Goal: Find specific page/section: Find specific page/section

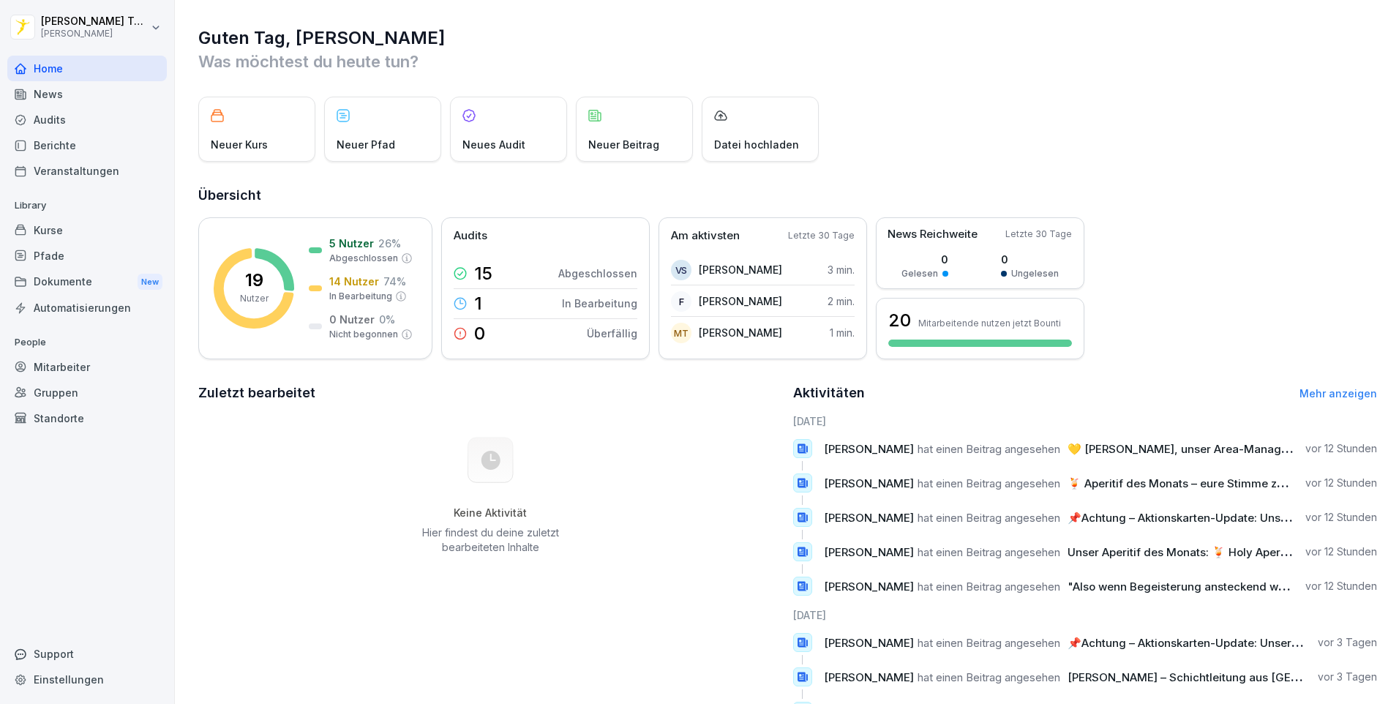
click at [78, 116] on div "Audits" at bounding box center [87, 120] width 160 height 26
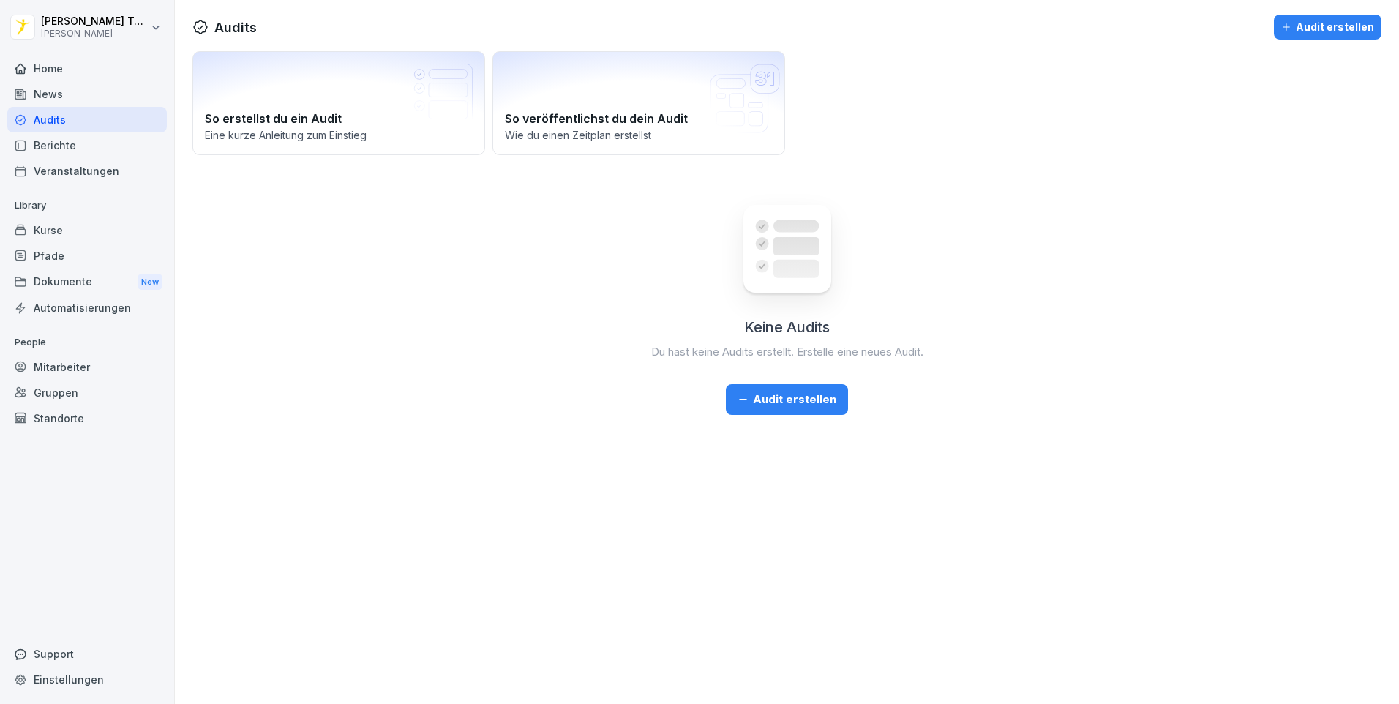
click at [72, 143] on div "Berichte" at bounding box center [87, 145] width 160 height 26
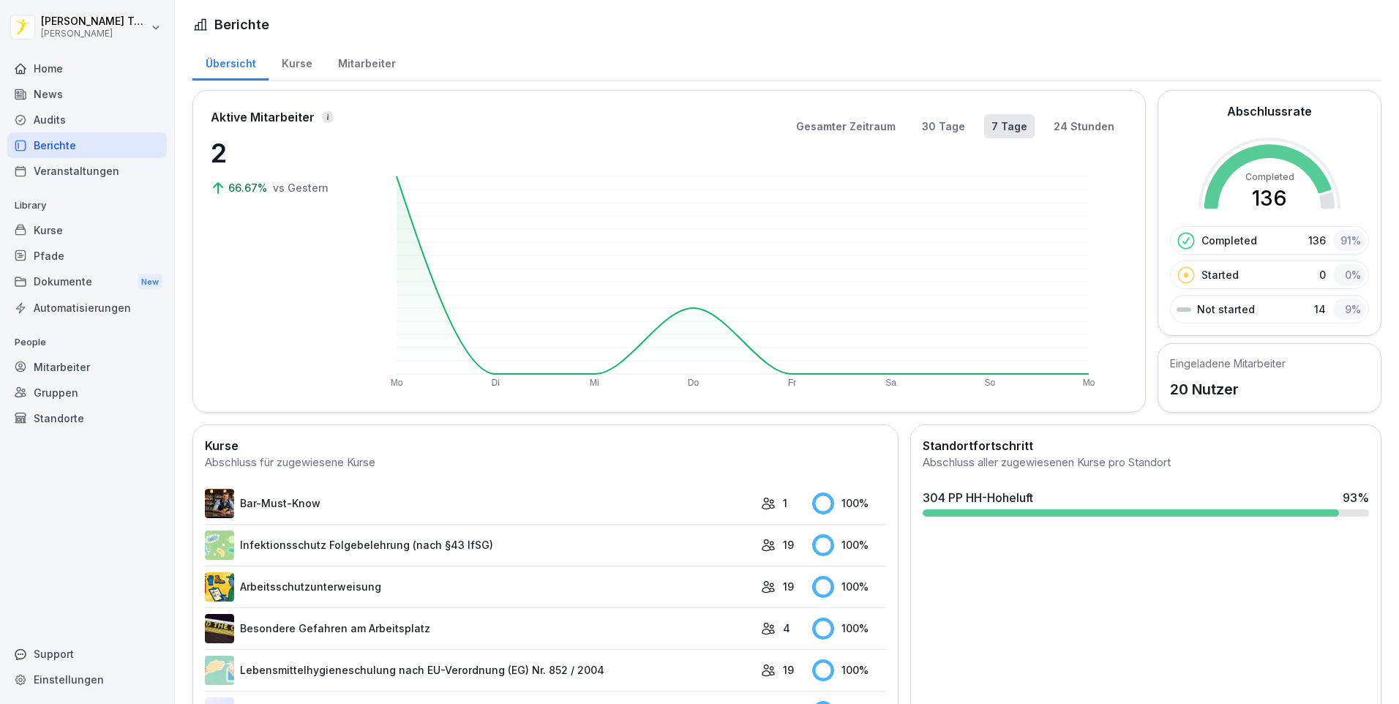
click at [386, 65] on div "Mitarbeiter" at bounding box center [366, 61] width 83 height 37
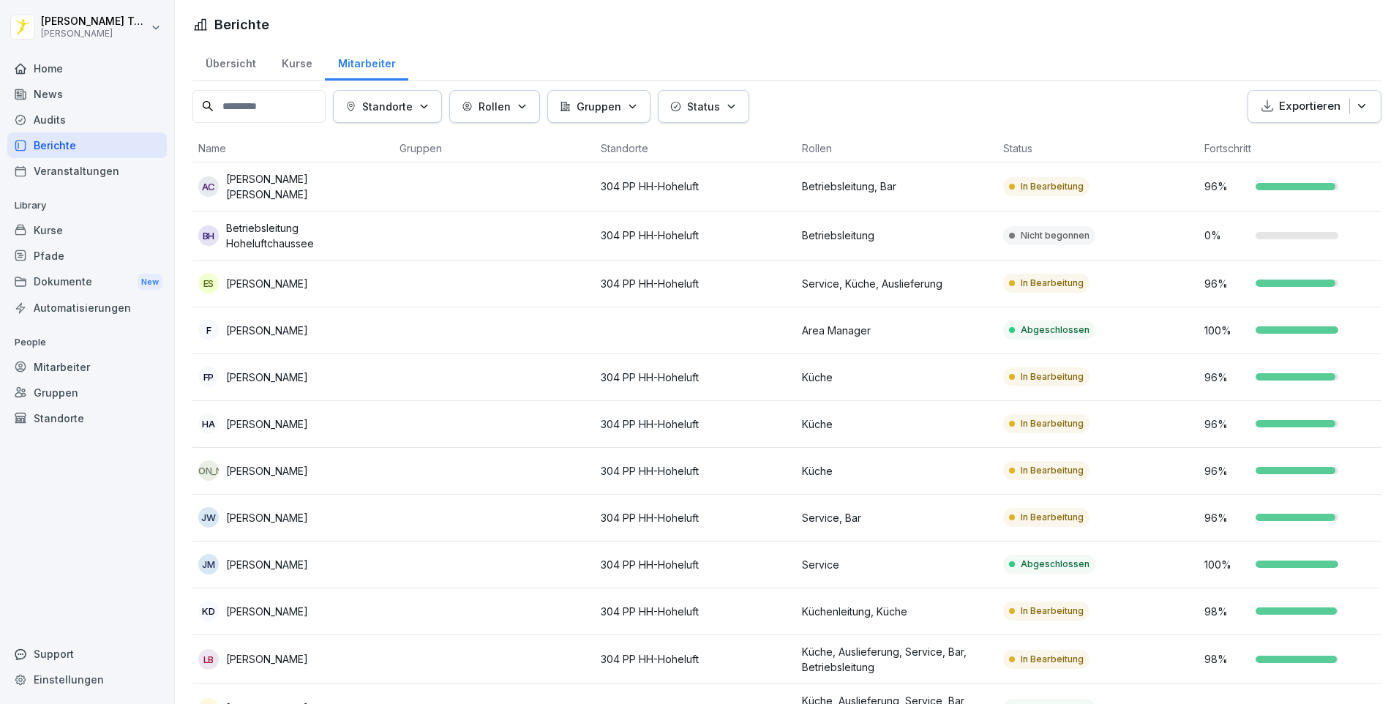
click at [947, 287] on p "Service, Küche, Auslieferung" at bounding box center [897, 283] width 190 height 15
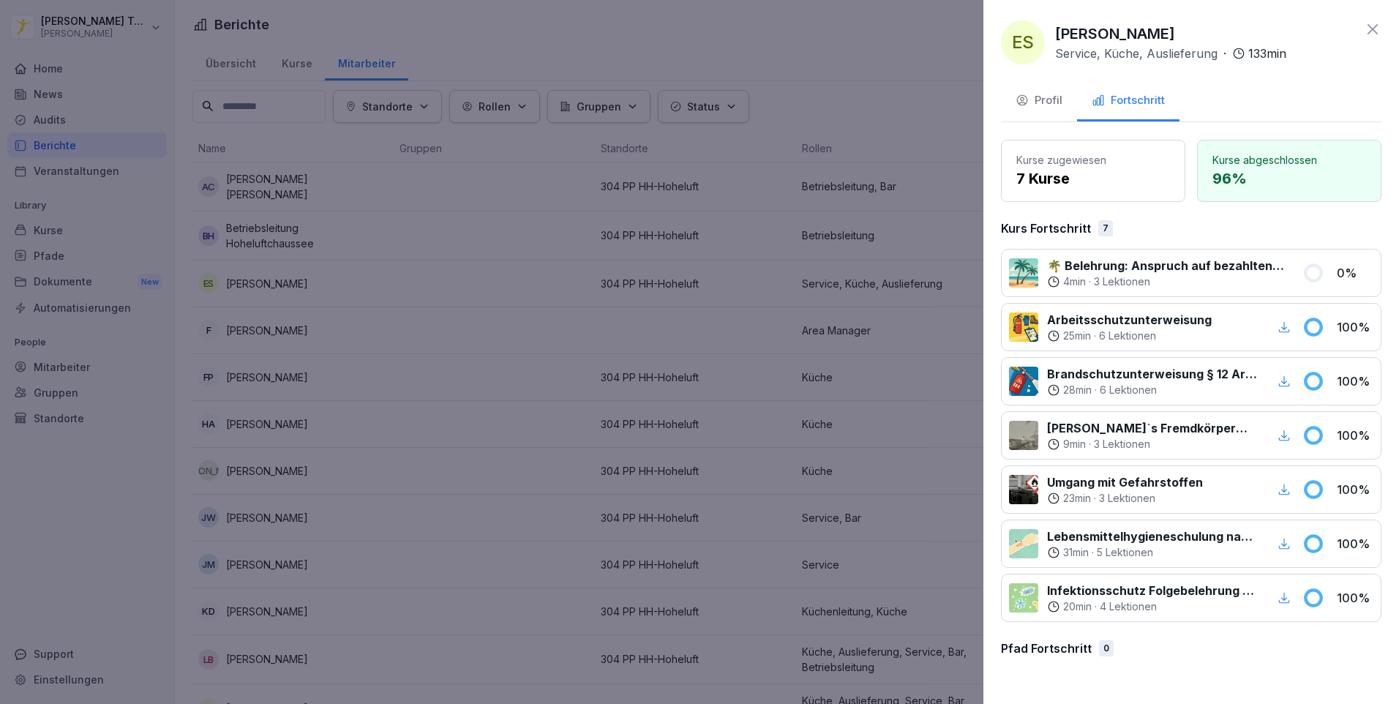
click at [1371, 23] on icon at bounding box center [1373, 29] width 18 height 18
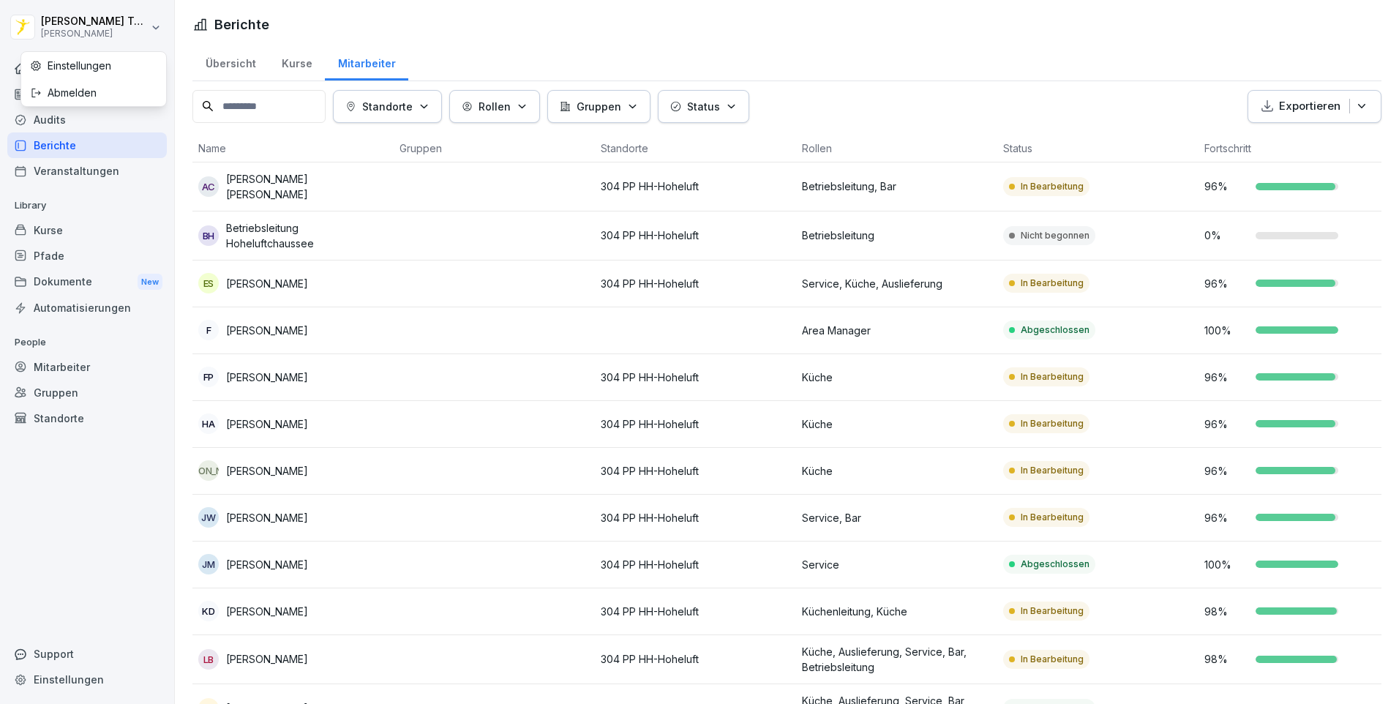
click at [94, 23] on html "[PERSON_NAME] [PERSON_NAME] Home News Audits Berichte Veranstaltungen Library K…" at bounding box center [699, 352] width 1399 height 704
drag, startPoint x: 108, startPoint y: 236, endPoint x: 105, endPoint y: 200, distance: 35.2
click at [107, 235] on html "[PERSON_NAME] [PERSON_NAME] Home News Audits Berichte Veranstaltungen Library K…" at bounding box center [699, 352] width 1399 height 704
click at [85, 70] on div "Home" at bounding box center [87, 69] width 160 height 26
